Goal: Information Seeking & Learning: Check status

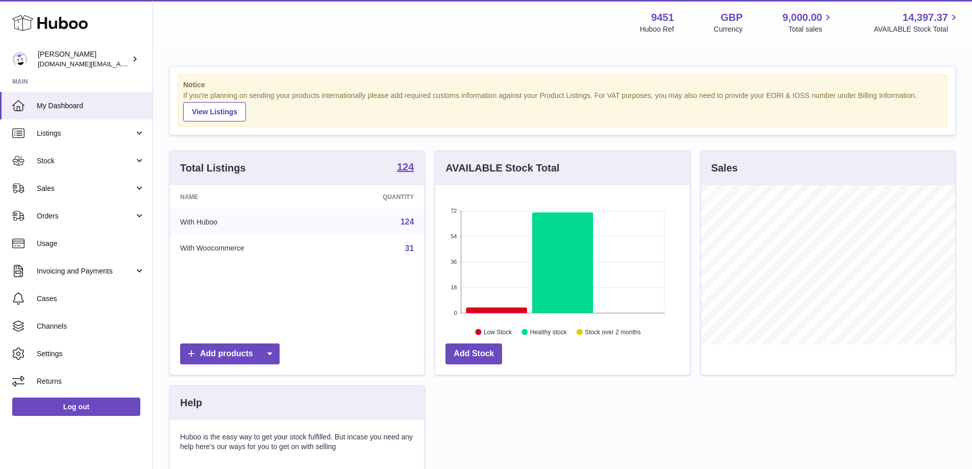
scroll to position [159, 255]
drag, startPoint x: 406, startPoint y: 37, endPoint x: 121, endPoint y: 162, distance: 311.3
click at [121, 162] on span "Stock" at bounding box center [85, 161] width 97 height 10
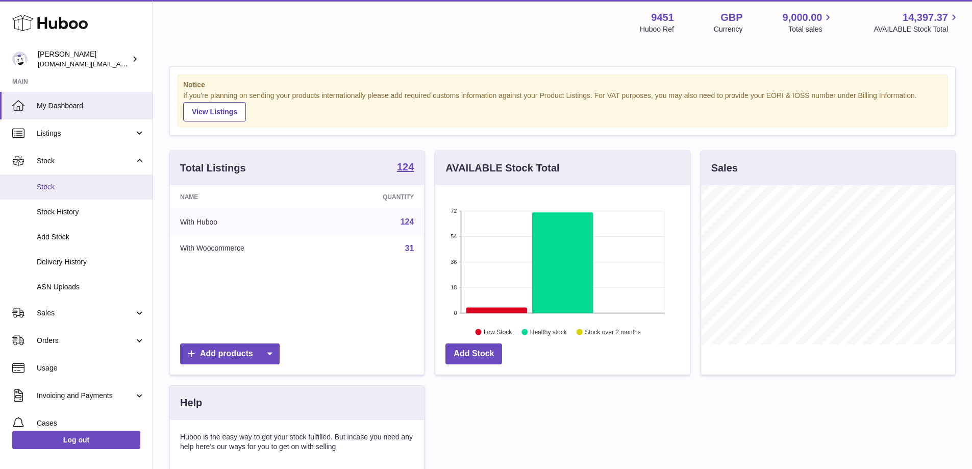
click at [89, 192] on link "Stock" at bounding box center [76, 186] width 153 height 25
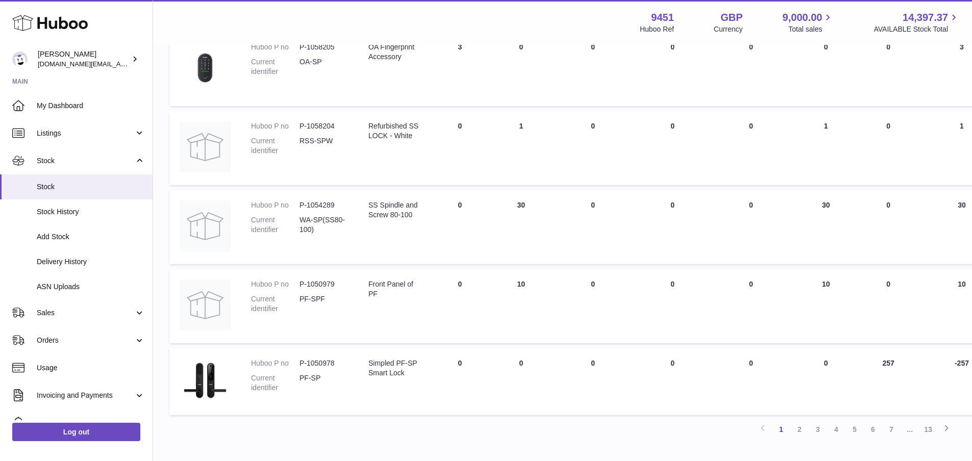
scroll to position [572, 0]
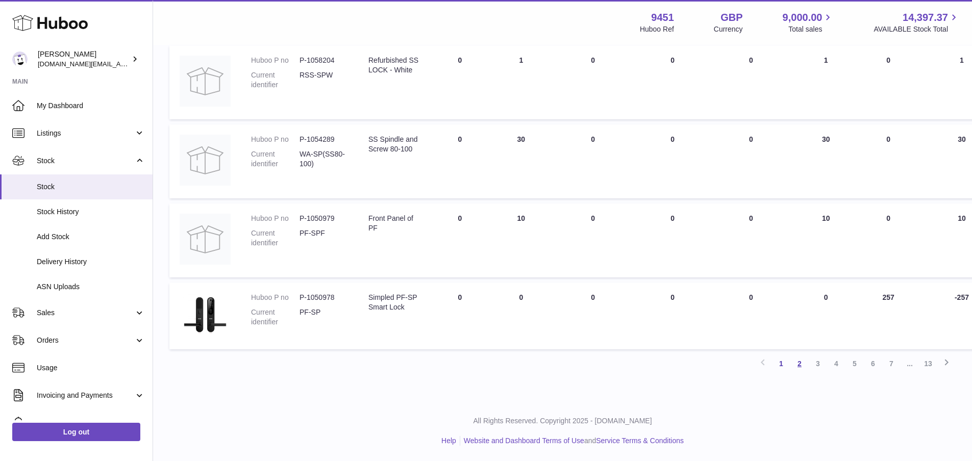
click at [804, 368] on link "2" at bounding box center [799, 363] width 18 height 18
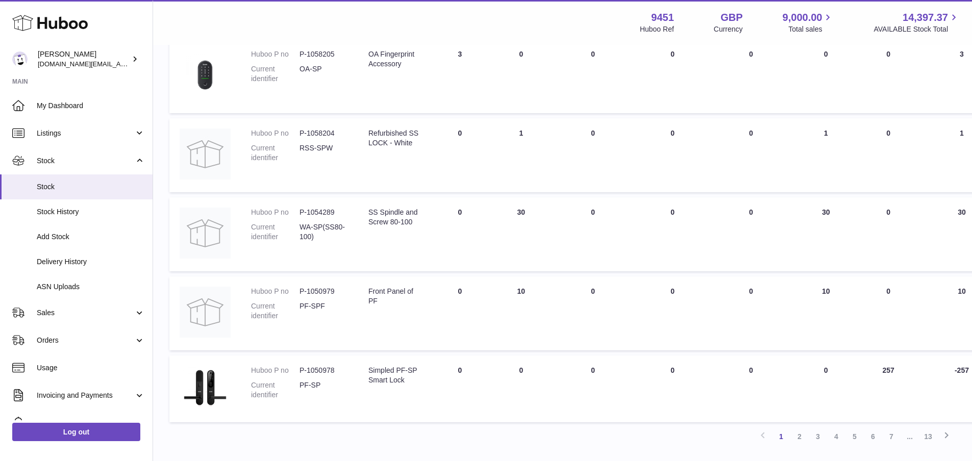
scroll to position [564, 0]
click at [800, 438] on link "2" at bounding box center [799, 435] width 18 height 18
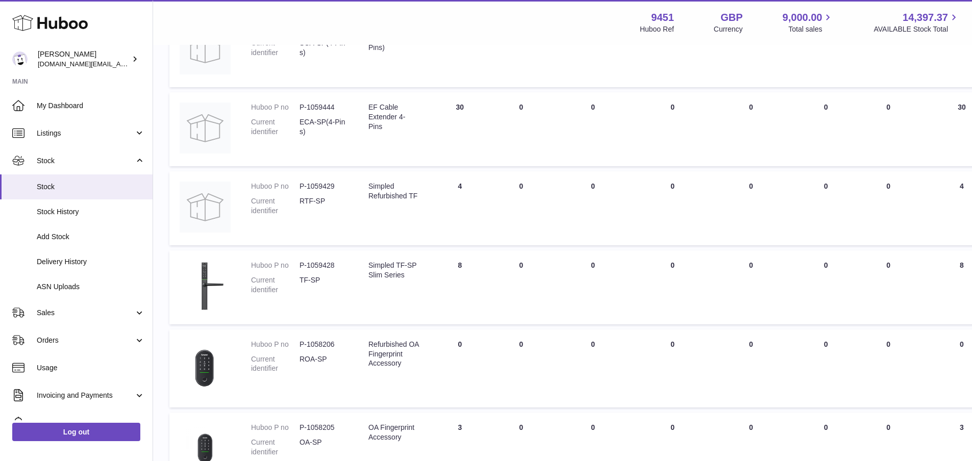
scroll to position [46, 0]
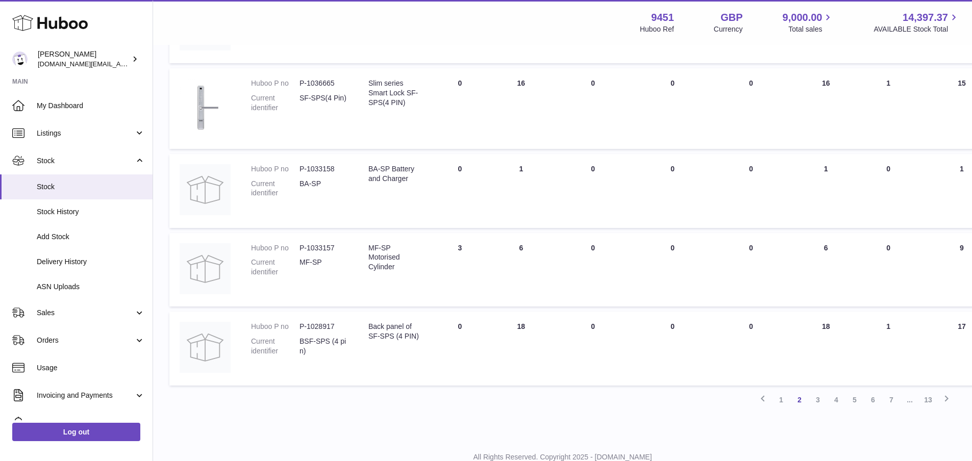
scroll to position [637, 0]
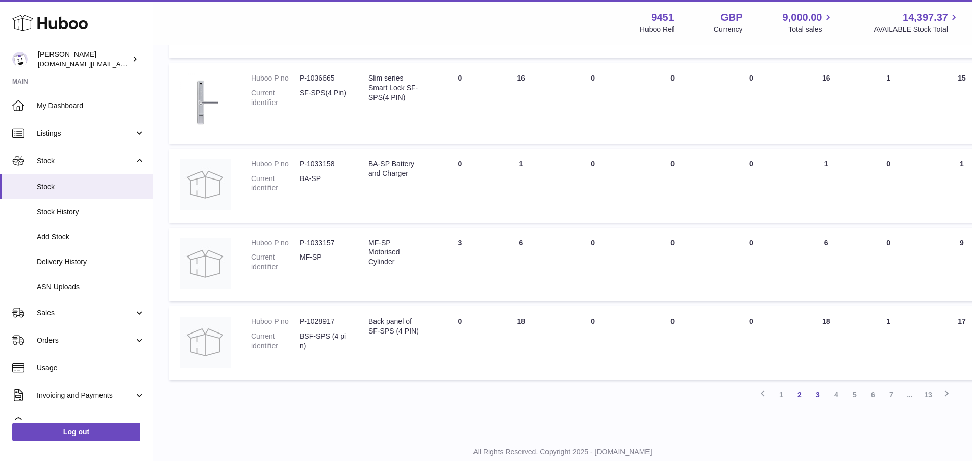
click at [818, 397] on link "3" at bounding box center [817, 395] width 18 height 18
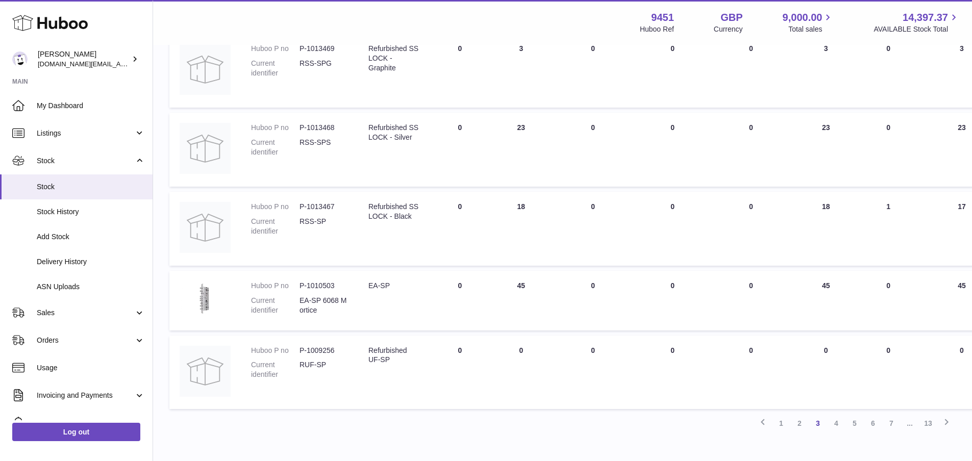
scroll to position [564, 0]
click at [837, 418] on link "4" at bounding box center [836, 419] width 18 height 18
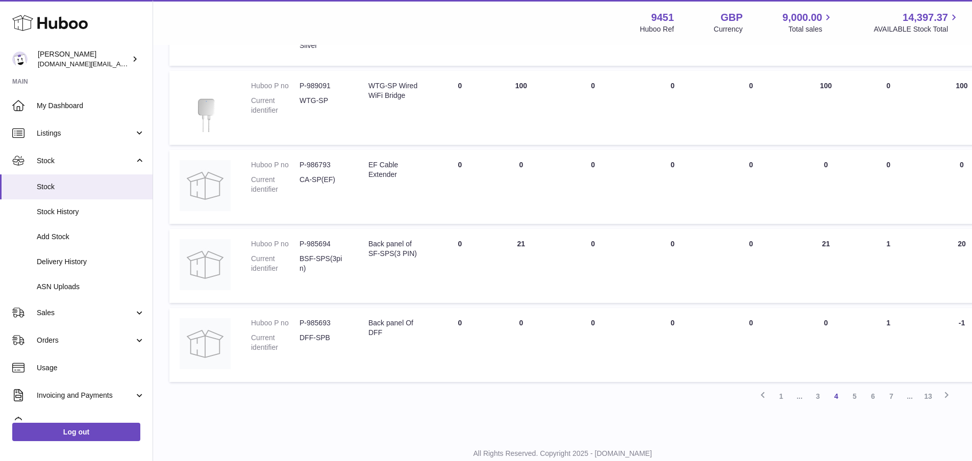
scroll to position [595, 0]
click at [852, 394] on link "5" at bounding box center [854, 393] width 18 height 18
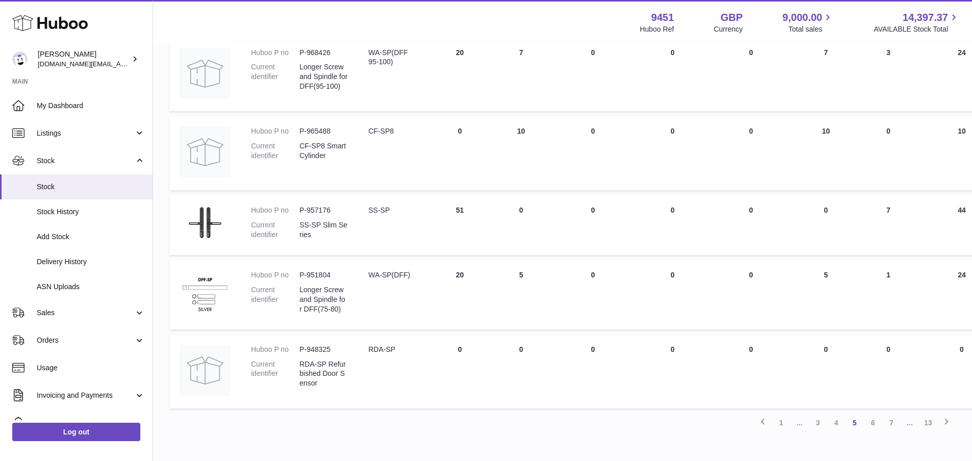
scroll to position [565, 0]
click at [875, 415] on link "6" at bounding box center [873, 419] width 18 height 18
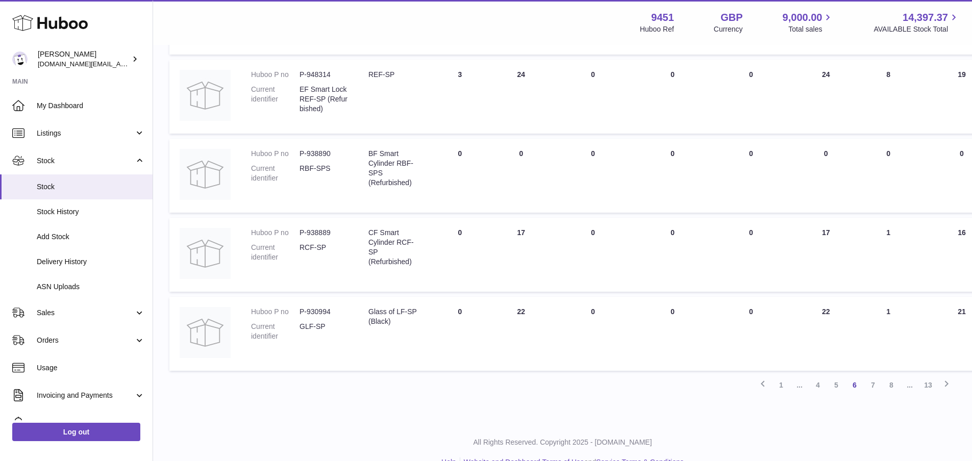
scroll to position [624, 0]
click at [872, 374] on link "7" at bounding box center [873, 383] width 18 height 18
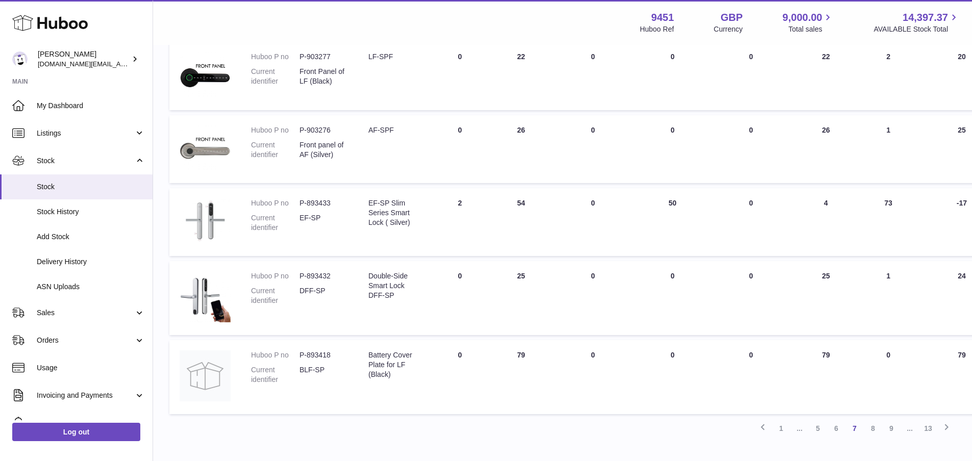
scroll to position [552, 0]
click at [874, 424] on link "8" at bounding box center [873, 427] width 18 height 18
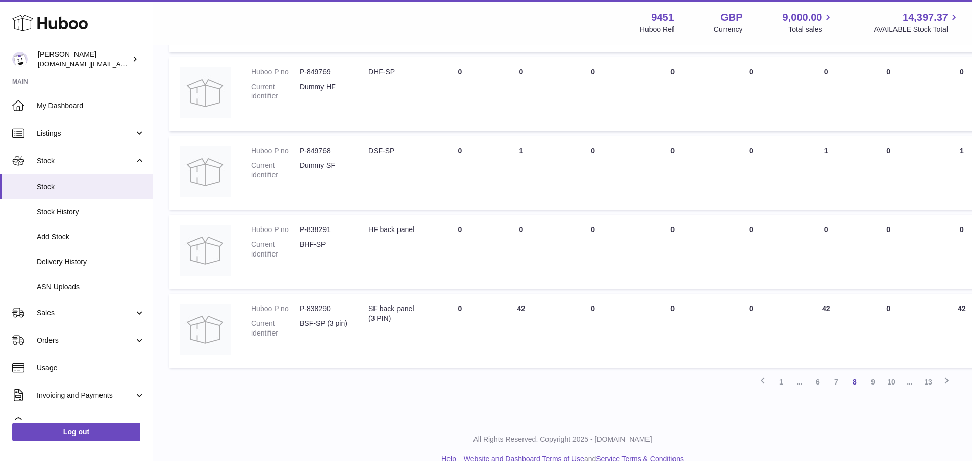
scroll to position [688, 0]
click at [968, 359] on td "30 DAYS PROJECTED 42" at bounding box center [961, 326] width 91 height 74
click at [874, 378] on link "9" at bounding box center [873, 377] width 18 height 18
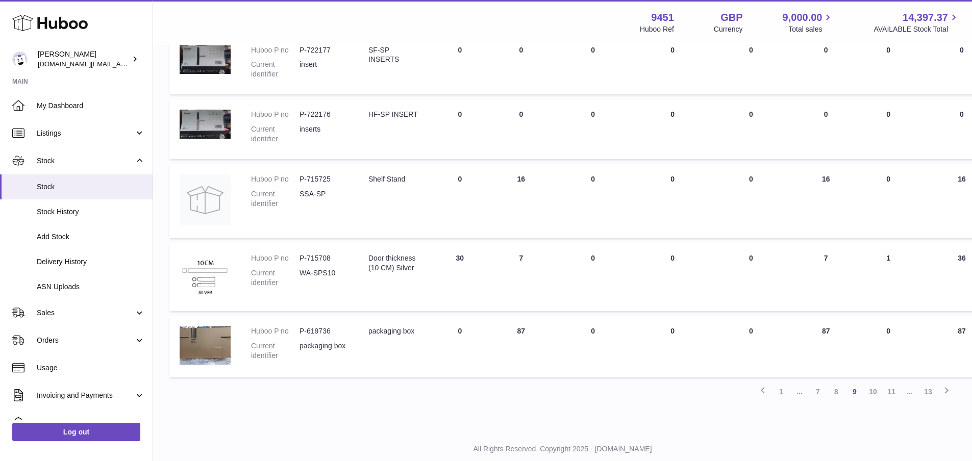
scroll to position [547, 0]
click at [875, 387] on link "10" at bounding box center [873, 391] width 18 height 18
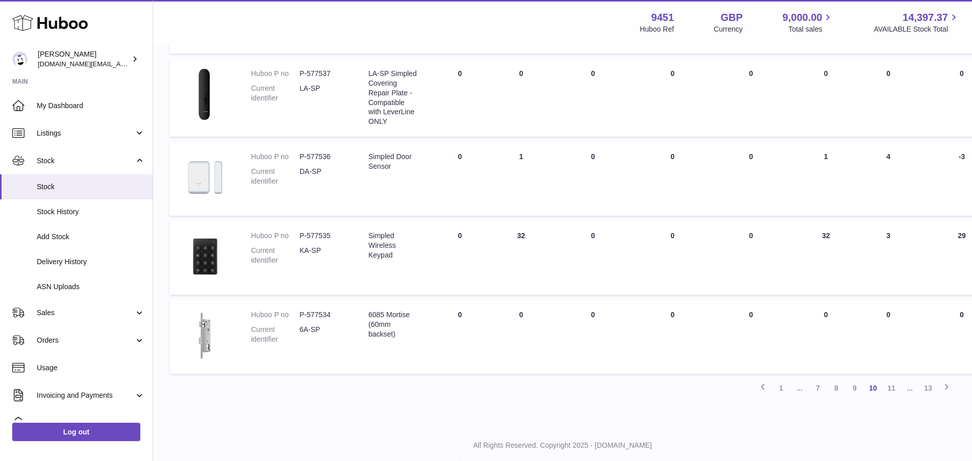
scroll to position [650, 0]
click at [892, 383] on link "11" at bounding box center [891, 387] width 18 height 18
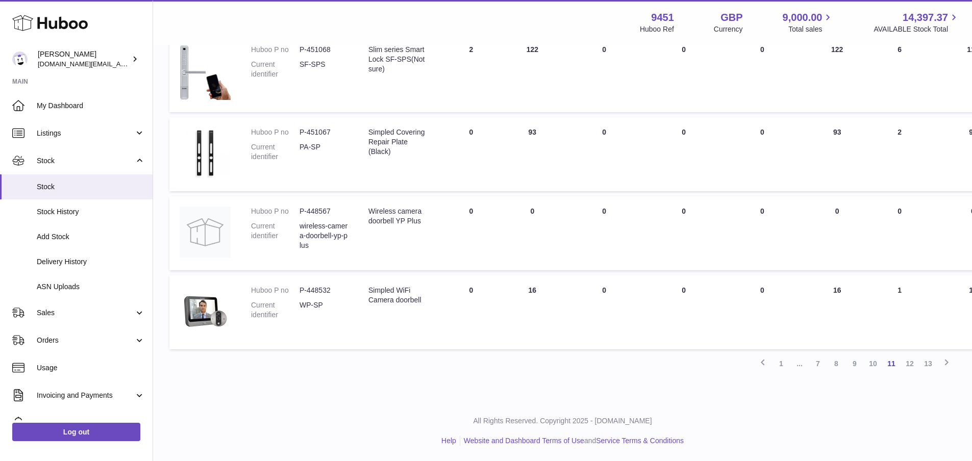
scroll to position [783, 0]
click at [911, 367] on link "12" at bounding box center [909, 363] width 18 height 18
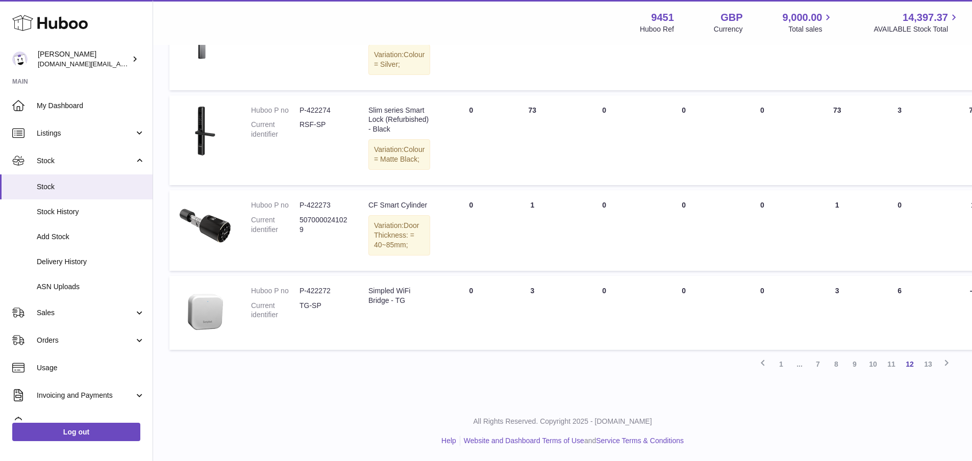
scroll to position [694, 0]
click at [927, 373] on link "13" at bounding box center [928, 364] width 18 height 18
